Goal: Transaction & Acquisition: Subscribe to service/newsletter

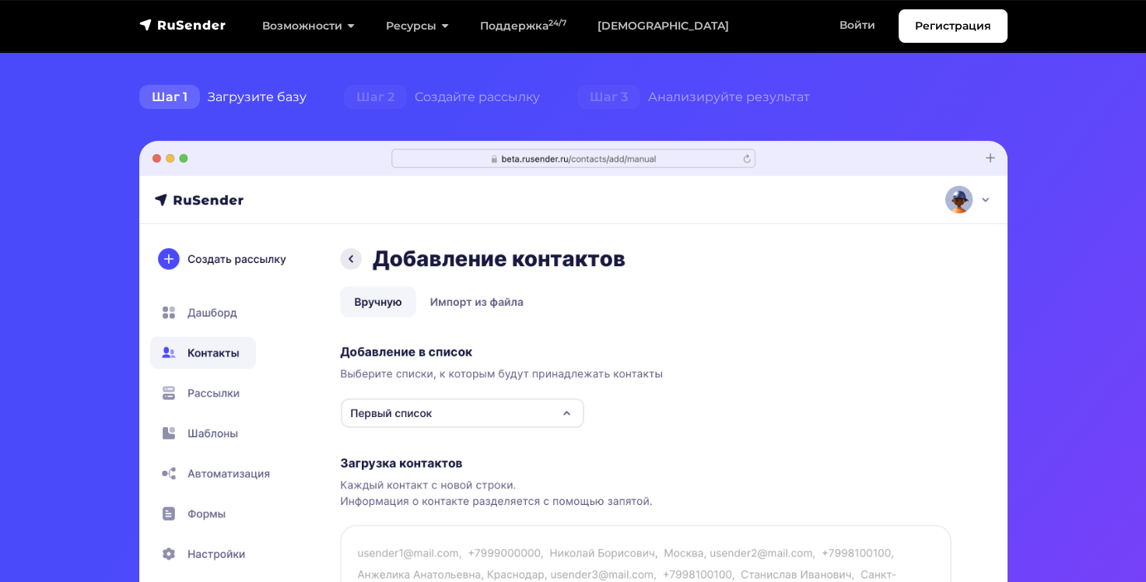
scroll to position [431, 0]
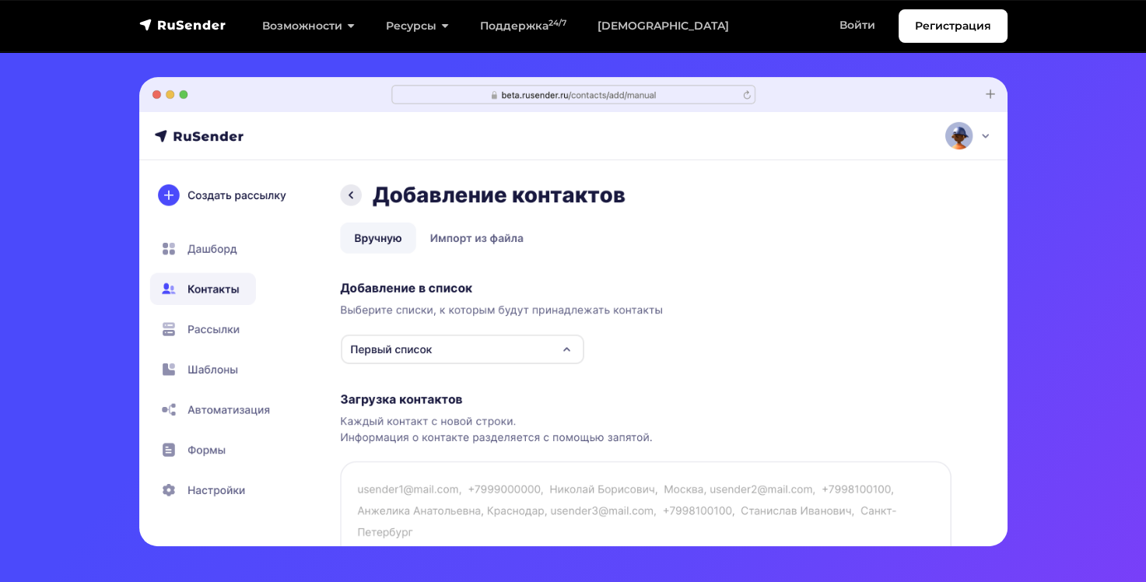
click at [465, 243] on img at bounding box center [573, 311] width 868 height 469
click at [478, 240] on img at bounding box center [573, 311] width 868 height 469
click at [367, 238] on img at bounding box center [573, 311] width 868 height 469
click at [411, 358] on img at bounding box center [573, 311] width 868 height 469
click at [444, 345] on img at bounding box center [573, 311] width 868 height 469
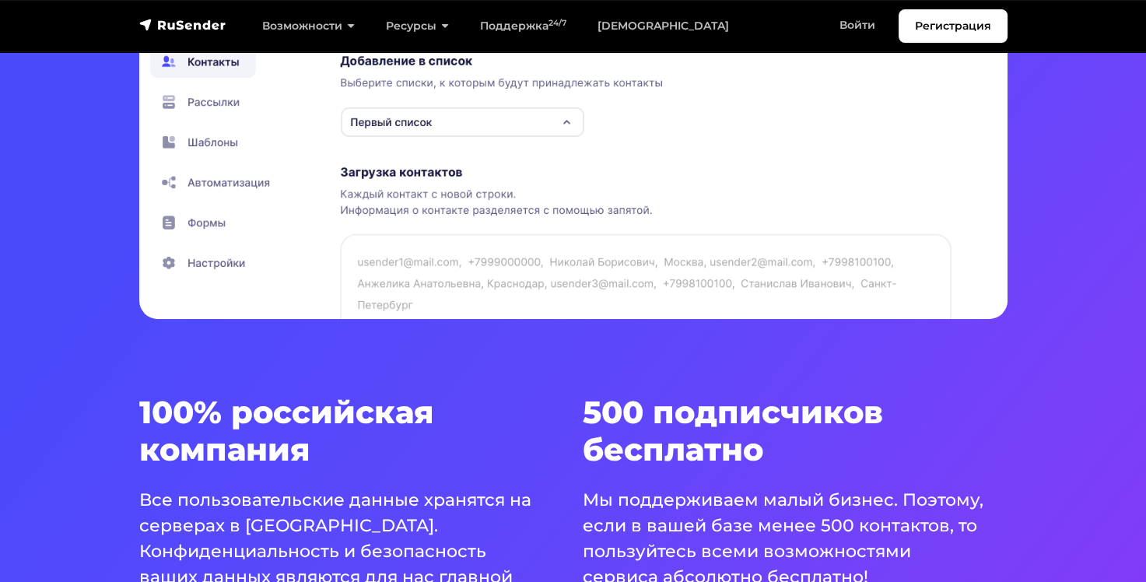
click at [444, 345] on section "Умная система для email рассылок. Создать рассылку — это просто! Попробовать бе…" at bounding box center [573, 74] width 1146 height 1465
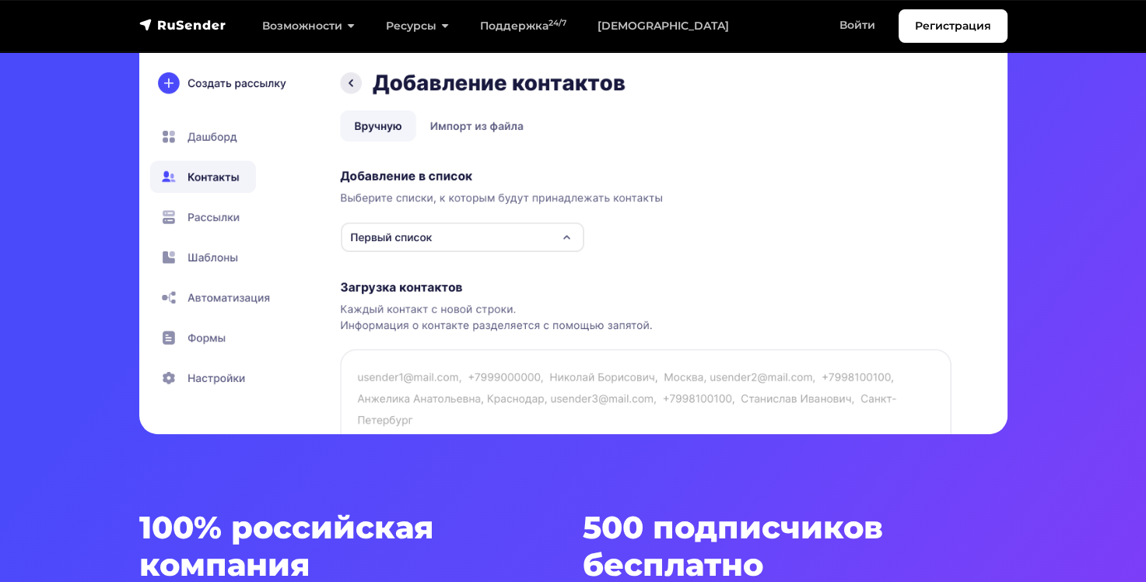
scroll to position [538, 0]
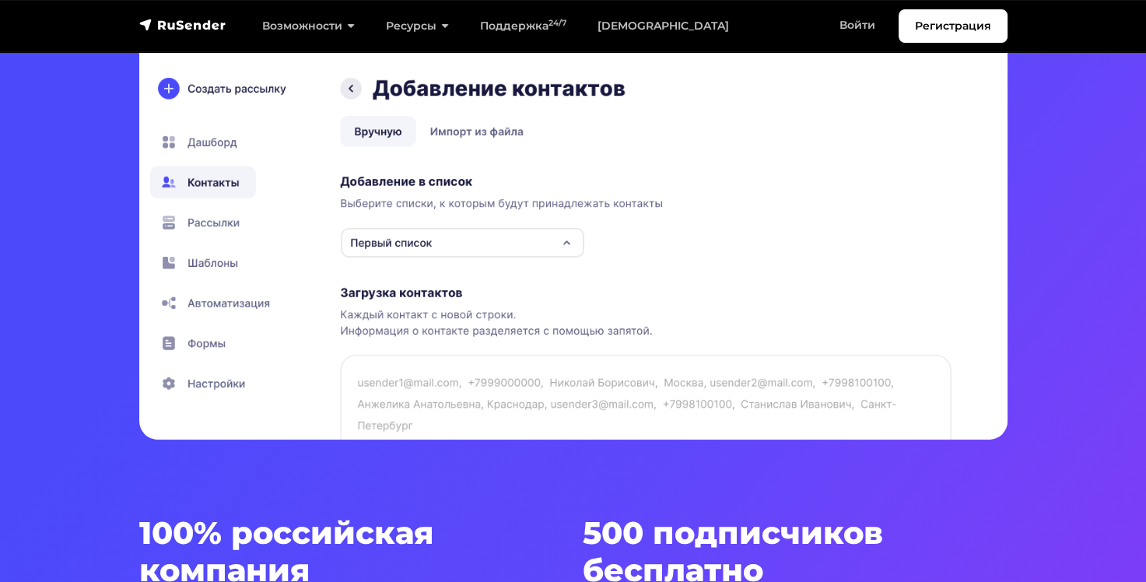
click at [429, 387] on img at bounding box center [573, 204] width 868 height 469
drag, startPoint x: 429, startPoint y: 387, endPoint x: 501, endPoint y: 299, distance: 114.5
click at [501, 299] on img at bounding box center [573, 204] width 868 height 469
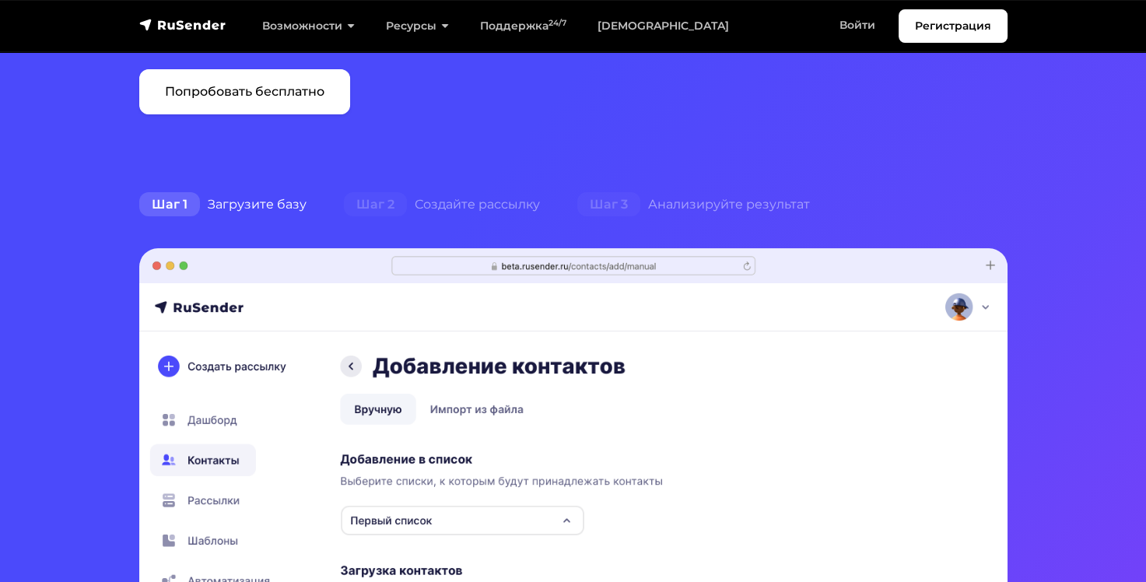
scroll to position [258, 0]
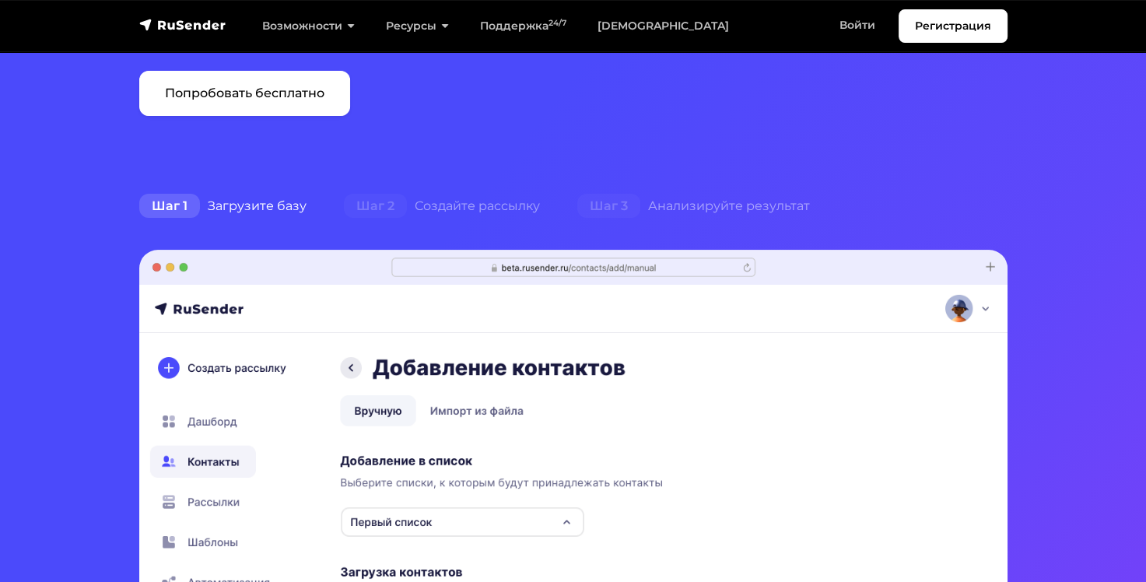
click at [983, 307] on img at bounding box center [573, 484] width 868 height 469
click at [984, 307] on img at bounding box center [573, 484] width 868 height 469
click at [987, 308] on img at bounding box center [573, 484] width 868 height 469
click at [983, 307] on img at bounding box center [573, 484] width 868 height 469
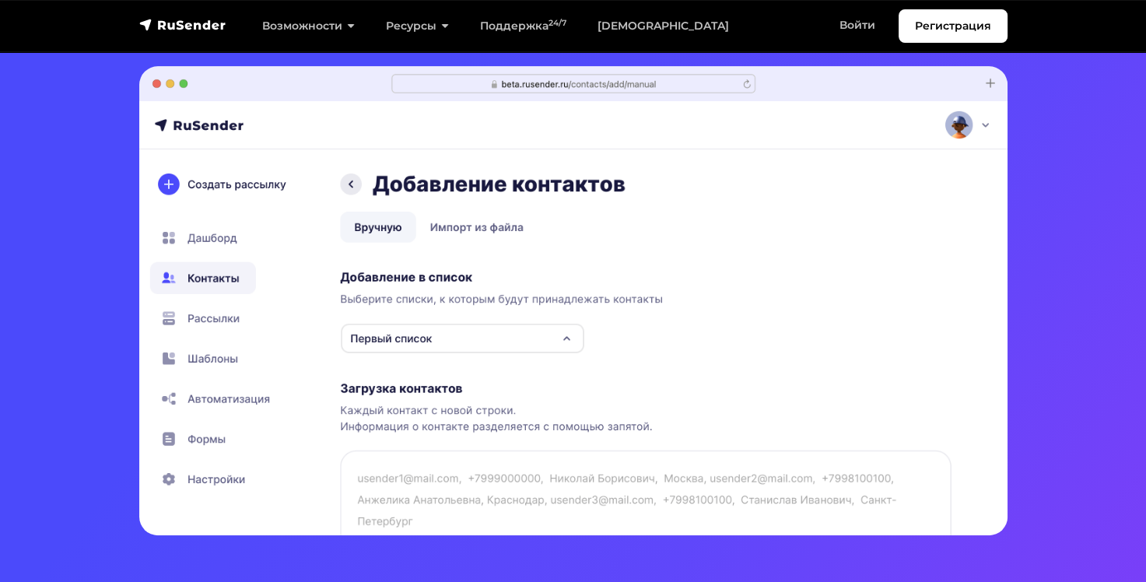
scroll to position [436, 0]
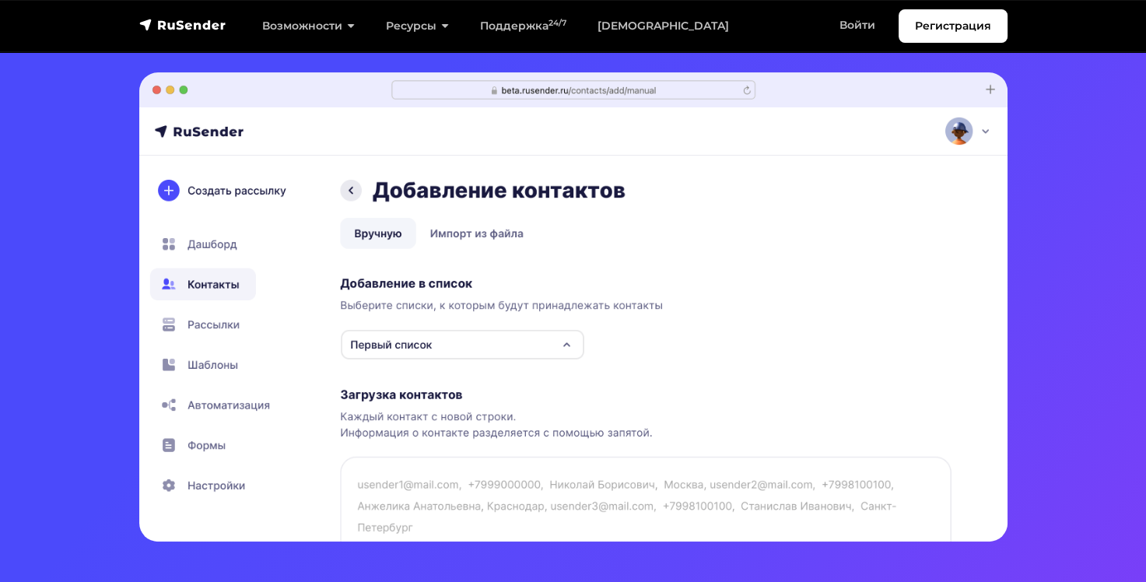
click at [987, 131] on img at bounding box center [573, 306] width 868 height 469
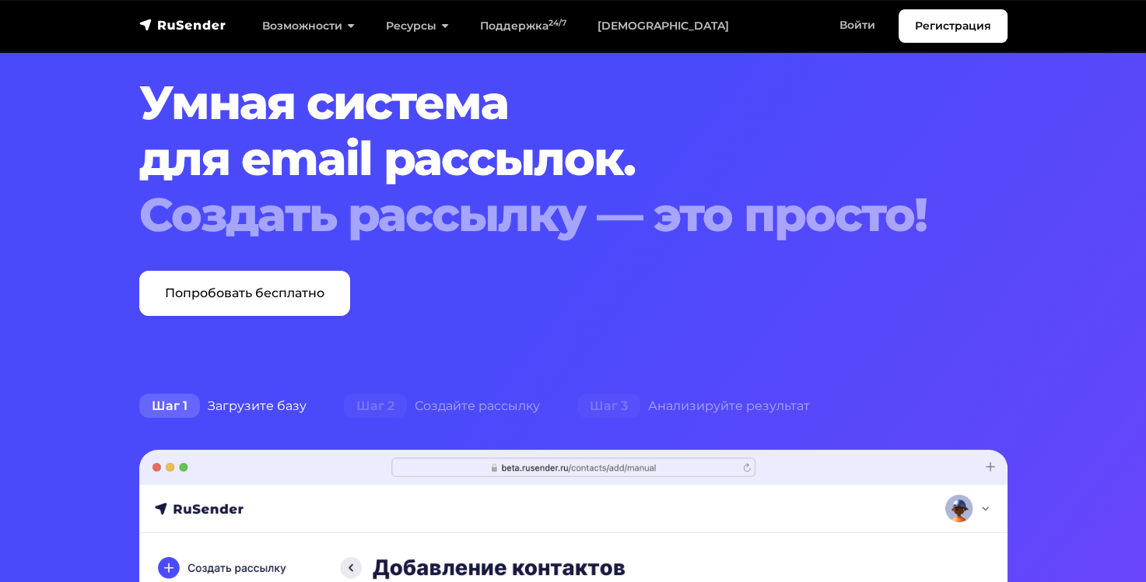
scroll to position [0, 0]
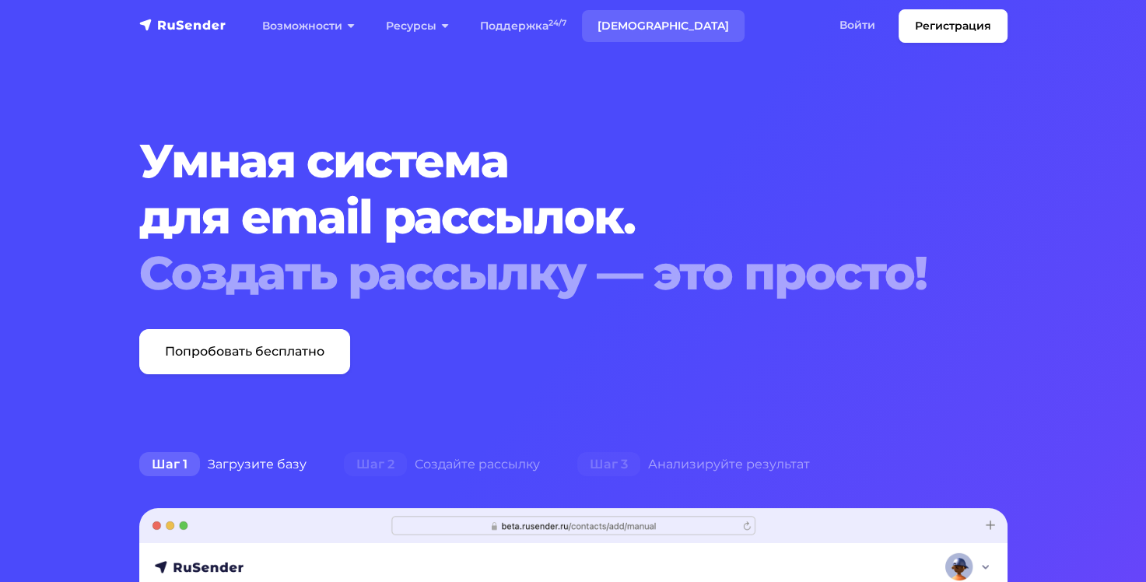
click at [620, 20] on link "[DEMOGRAPHIC_DATA]" at bounding box center [663, 26] width 163 height 32
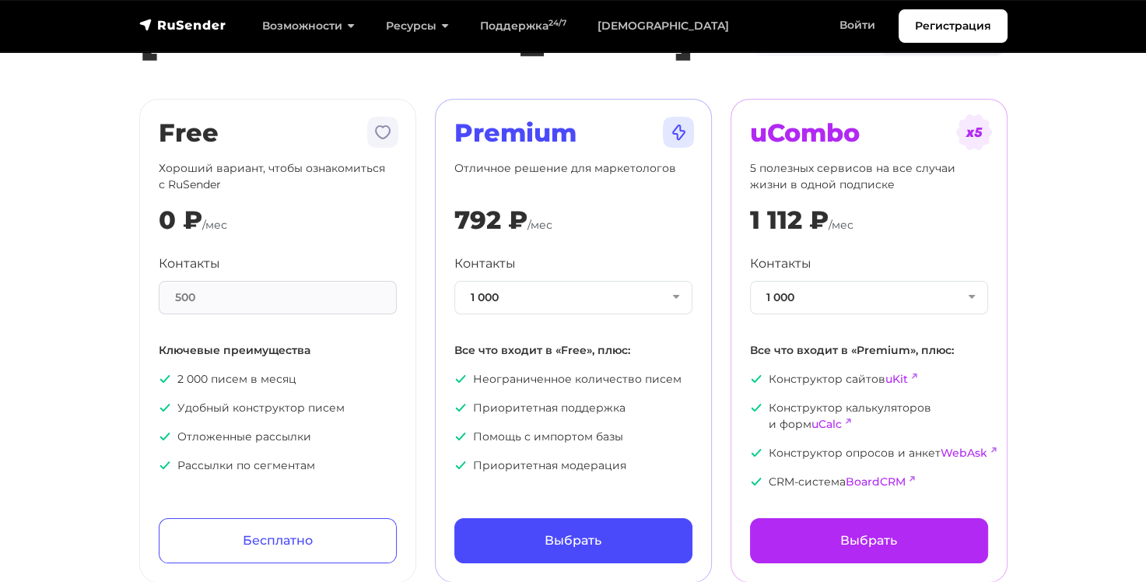
scroll to position [95, 0]
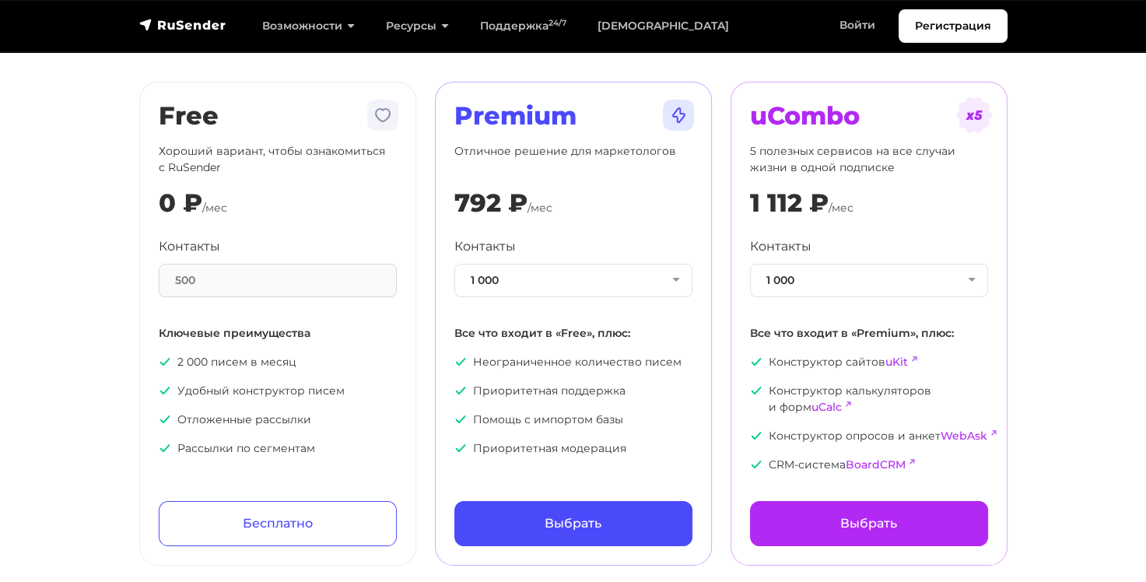
click at [251, 280] on div "500" at bounding box center [278, 280] width 238 height 33
click at [284, 293] on div "500" at bounding box center [278, 280] width 238 height 33
